Goal: Information Seeking & Learning: Learn about a topic

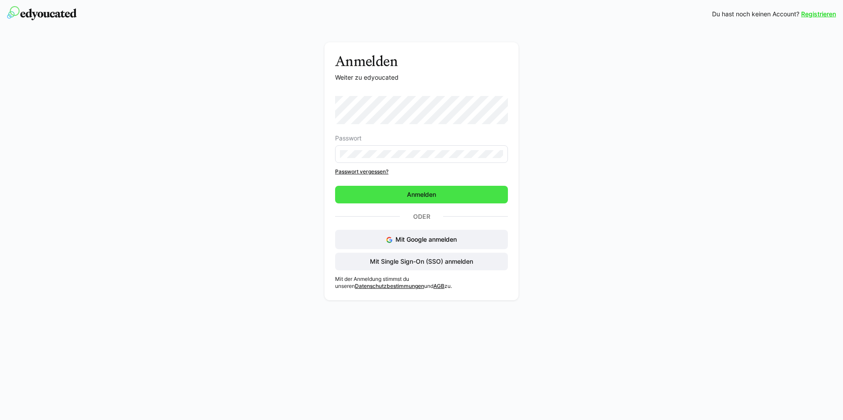
click at [443, 192] on span "Anmelden" at bounding box center [421, 195] width 173 height 18
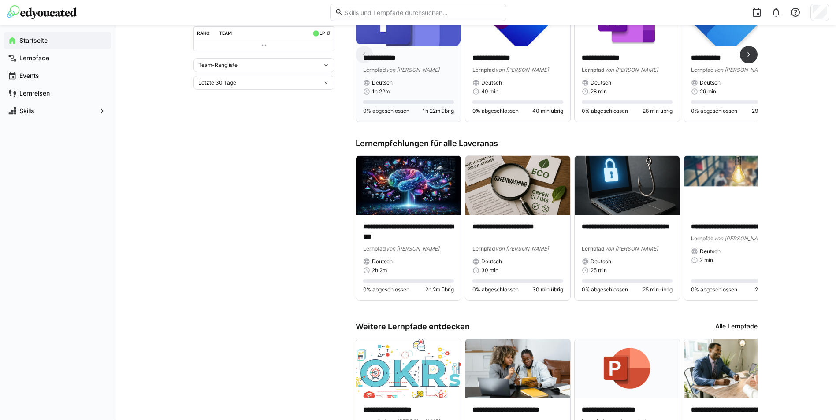
scroll to position [338, 0]
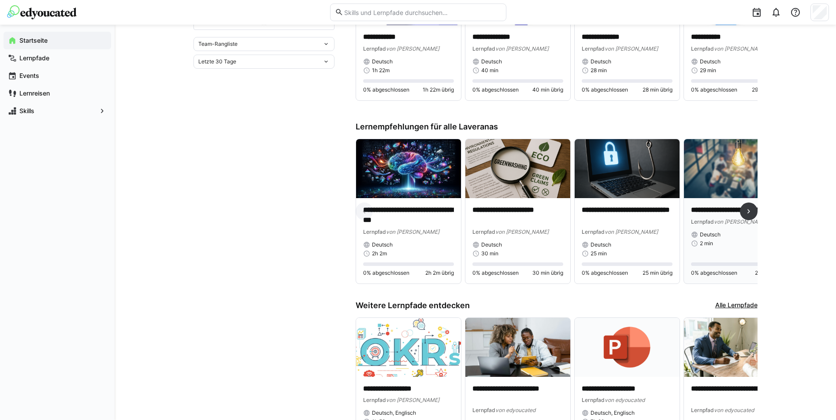
click at [723, 173] on img at bounding box center [736, 168] width 105 height 59
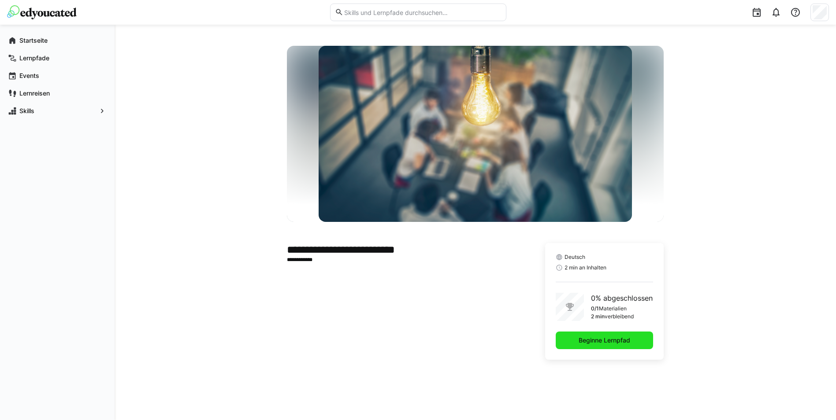
click at [600, 342] on span "Beginne Lernpfad" at bounding box center [604, 340] width 54 height 9
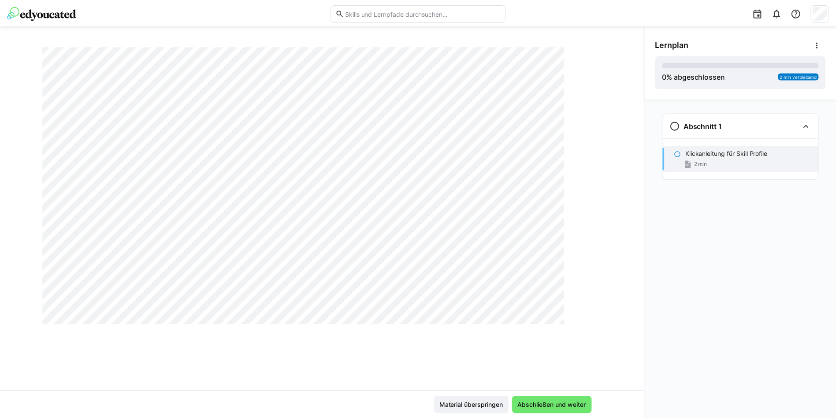
scroll to position [205, 0]
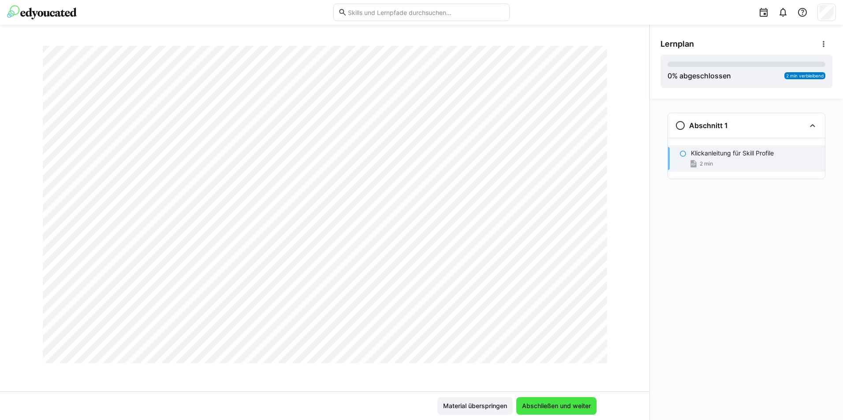
click at [562, 403] on span "Abschließen und weiter" at bounding box center [556, 406] width 71 height 9
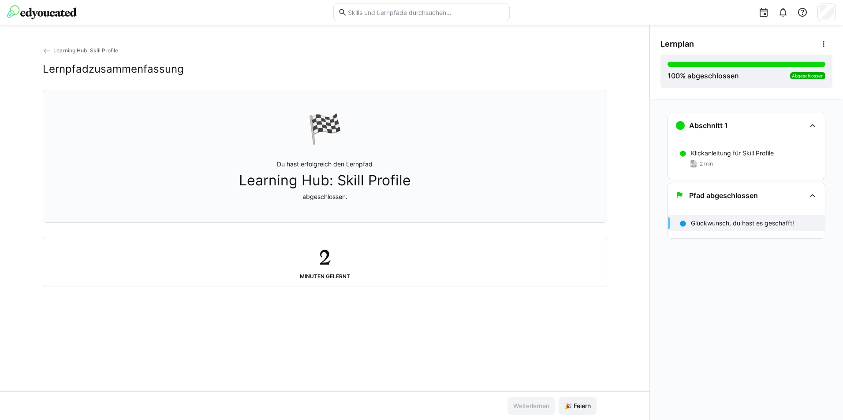
click at [408, 309] on div "Learning Hub: Skill Profile Lernpfadzusammenfassung 🏁 Du hast erfolgreich den L…" at bounding box center [324, 219] width 649 height 346
click at [584, 405] on span "🎉 Feiern" at bounding box center [577, 406] width 29 height 9
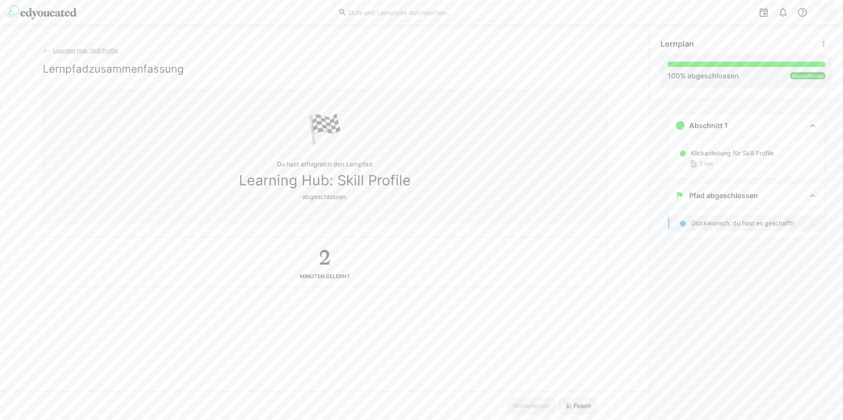
click at [73, 51] on span "Learning Hub: Skill Profile" at bounding box center [85, 50] width 65 height 7
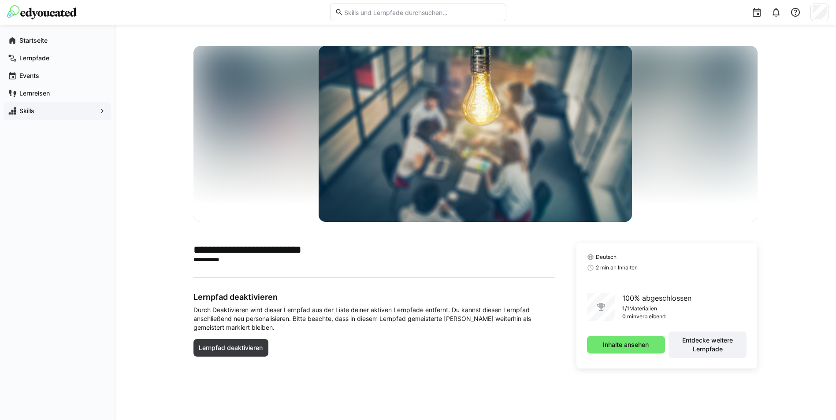
click at [0, 0] on app-navigation-label "Skills" at bounding box center [0, 0] width 0 height 0
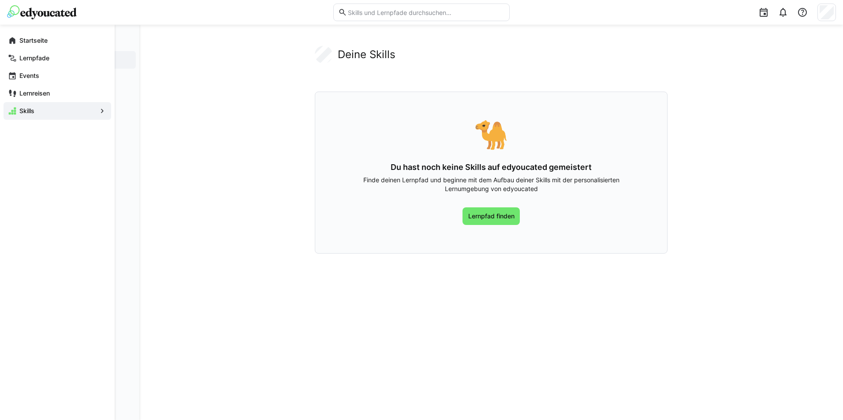
click at [100, 111] on eds-icon at bounding box center [102, 111] width 9 height 9
click at [67, 77] on span "M365 Tools" at bounding box center [87, 77] width 88 height 9
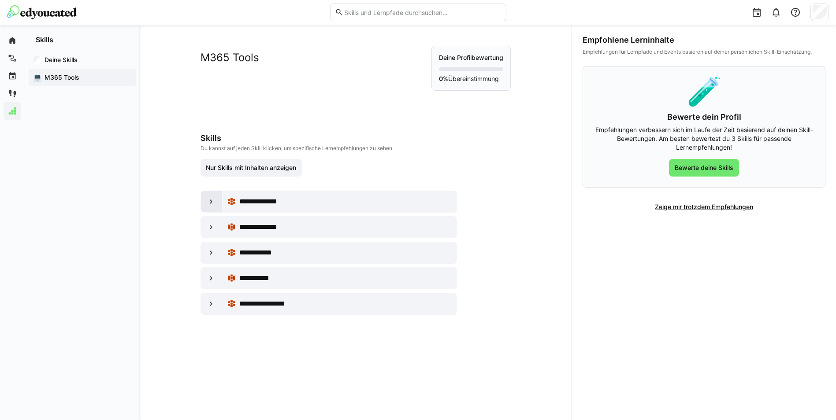
click at [208, 202] on eds-icon at bounding box center [211, 201] width 9 height 9
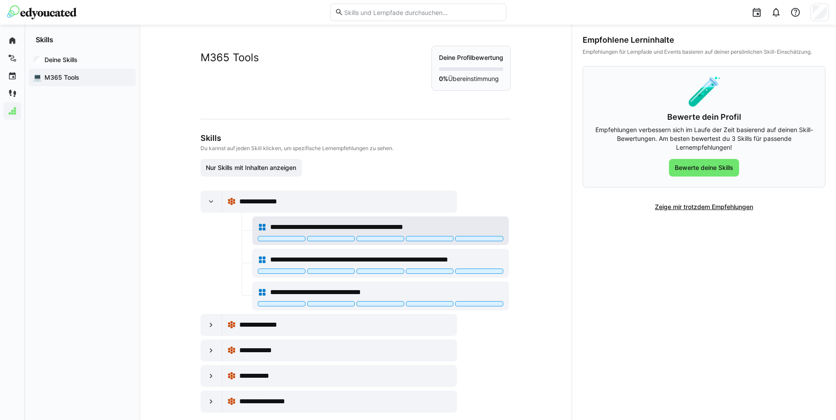
click at [291, 225] on span "**********" at bounding box center [357, 227] width 174 height 11
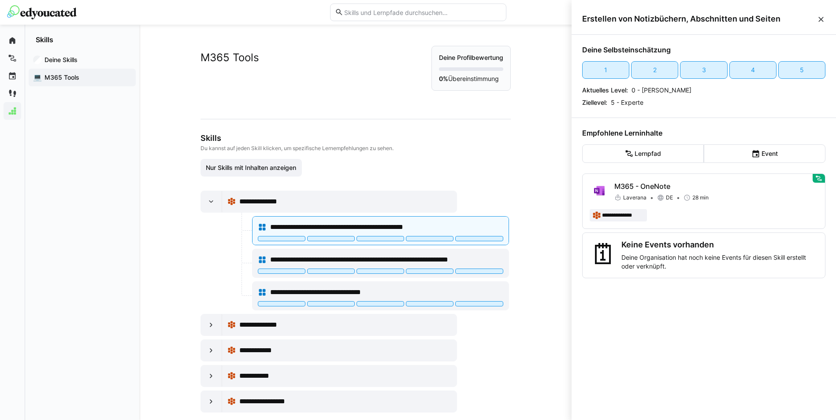
click at [52, 78] on span "M365 Tools" at bounding box center [87, 77] width 88 height 9
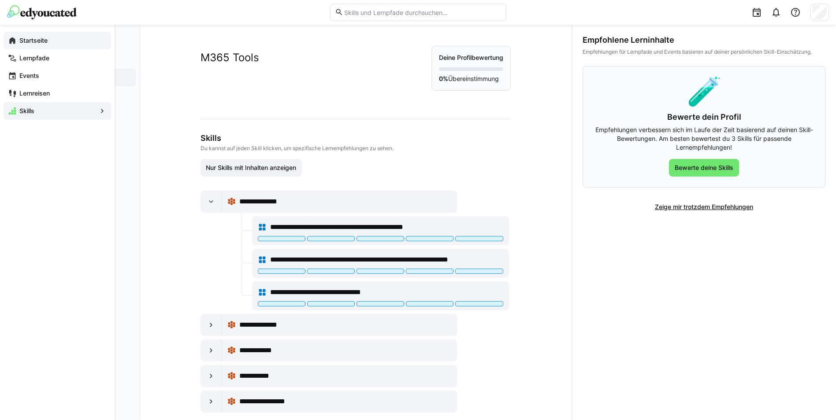
click at [0, 0] on app-navigation-label "Startseite" at bounding box center [0, 0] width 0 height 0
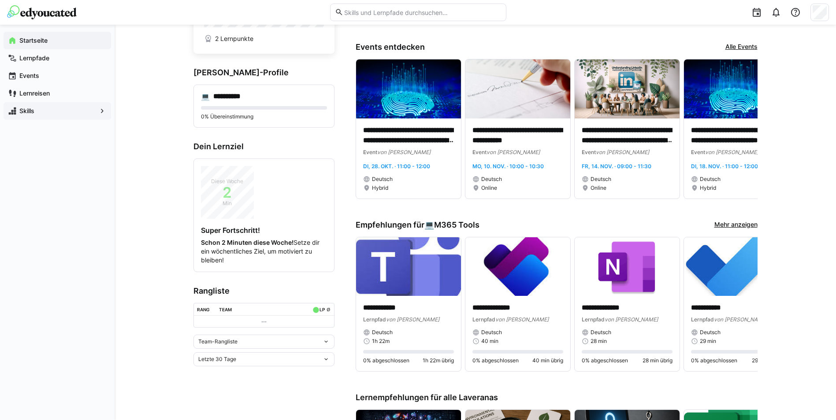
scroll to position [74, 0]
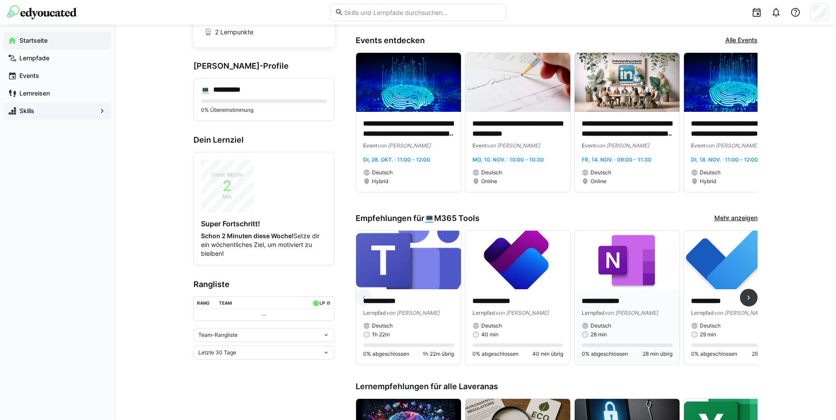
click at [622, 290] on div "**********" at bounding box center [627, 327] width 105 height 75
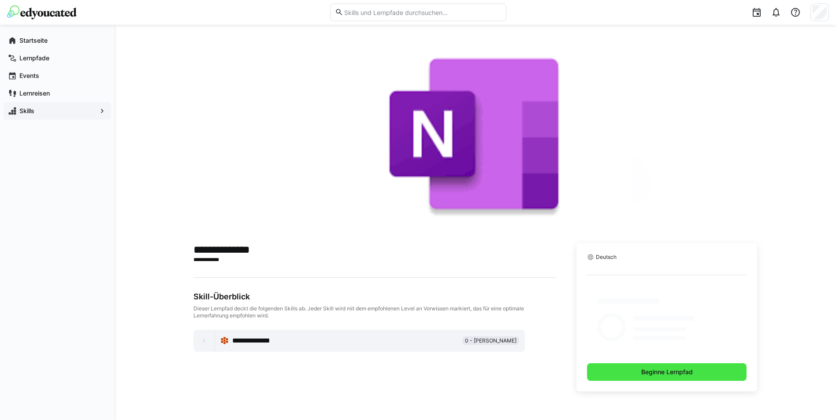
click at [656, 370] on span "Beginne Lernpfad" at bounding box center [667, 372] width 54 height 9
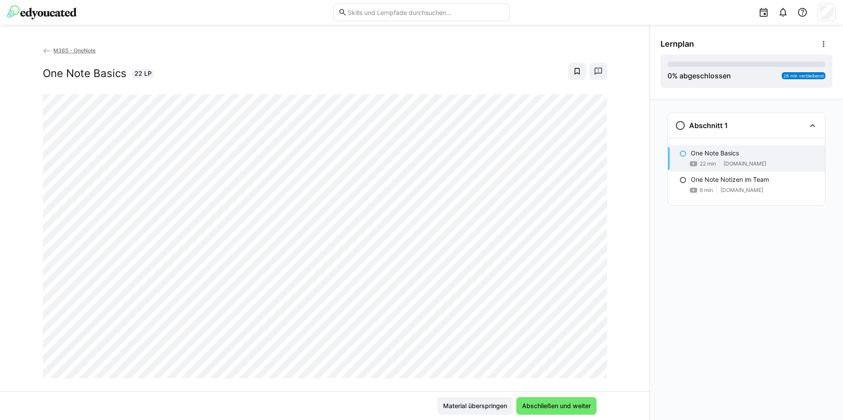
click at [681, 153] on eds-icon at bounding box center [682, 153] width 7 height 7
click at [46, 52] on eds-icon at bounding box center [47, 51] width 9 height 9
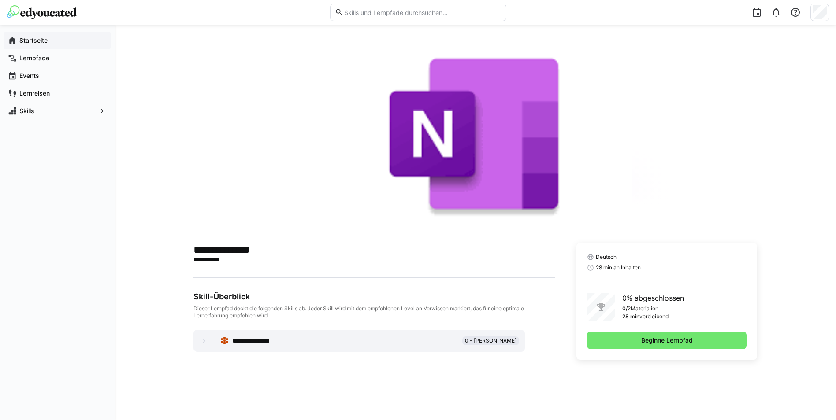
click at [0, 0] on app-navigation-label "Startseite" at bounding box center [0, 0] width 0 height 0
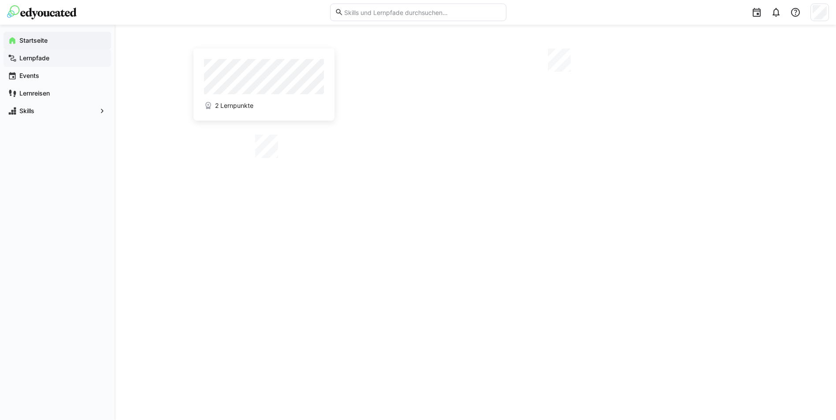
click at [0, 0] on app-navigation-label "Lernpfade" at bounding box center [0, 0] width 0 height 0
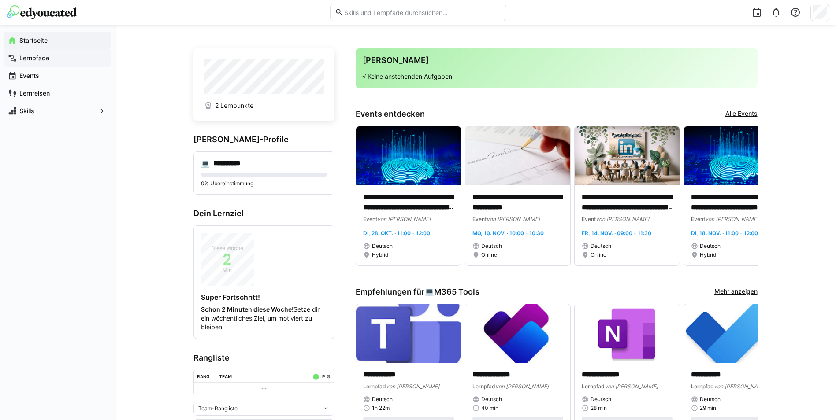
click at [0, 0] on app-navigation-label "Lernpfade" at bounding box center [0, 0] width 0 height 0
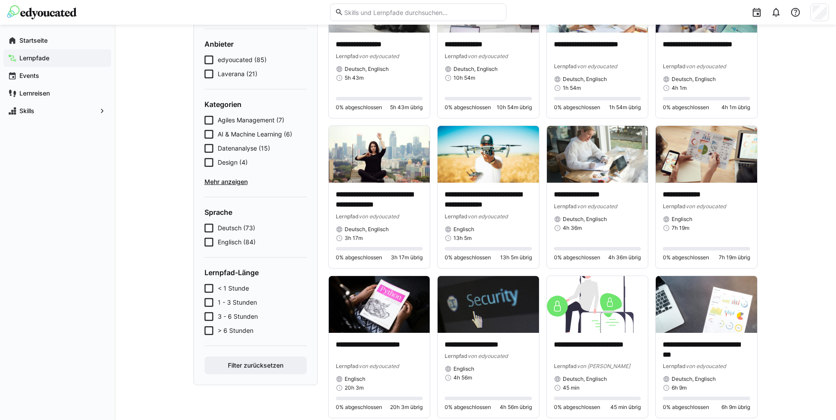
scroll to position [118, 0]
click at [209, 227] on icon at bounding box center [209, 227] width 9 height 9
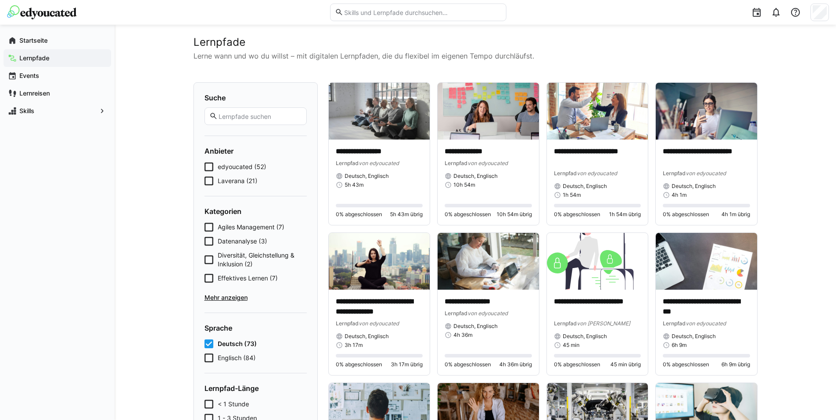
scroll to position [0, 0]
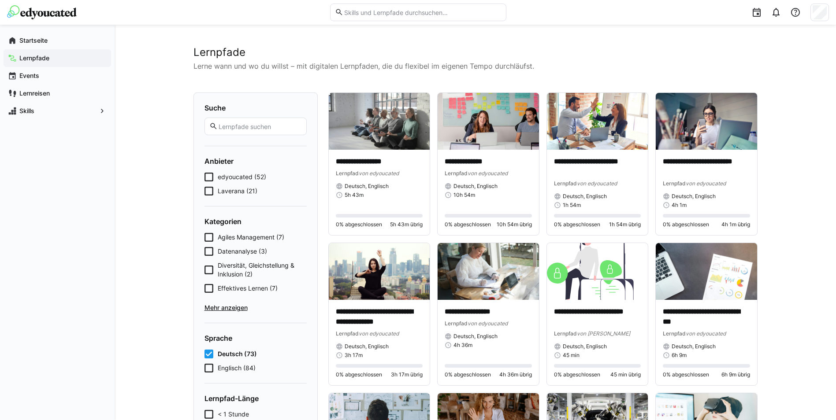
click at [208, 193] on icon at bounding box center [209, 191] width 9 height 9
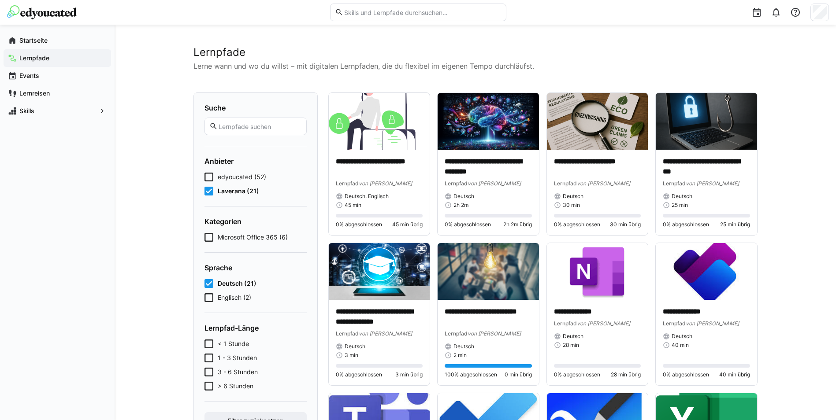
click at [210, 239] on icon at bounding box center [209, 237] width 9 height 9
